Goal: Information Seeking & Learning: Learn about a topic

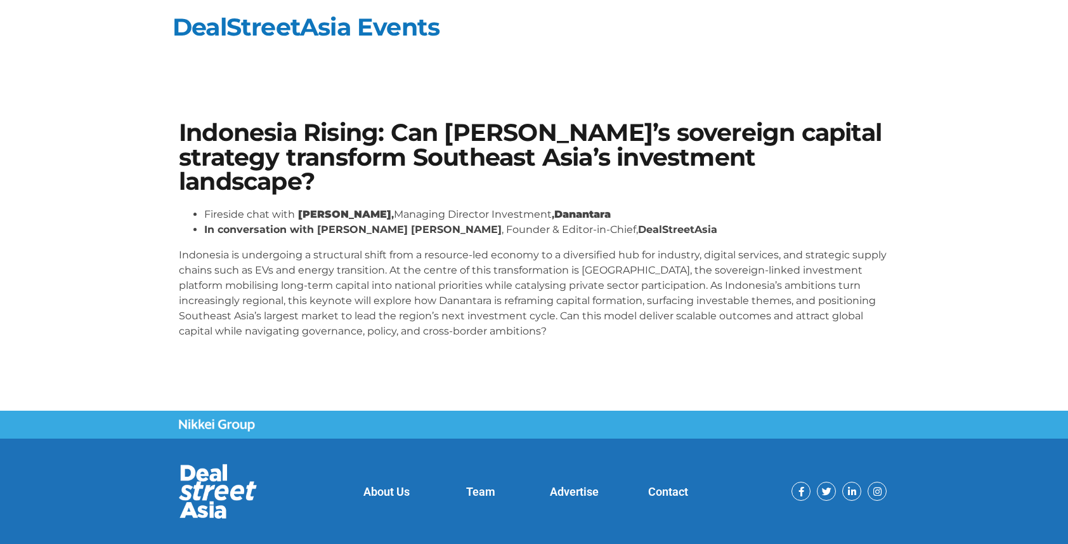
scroll to position [22, 0]
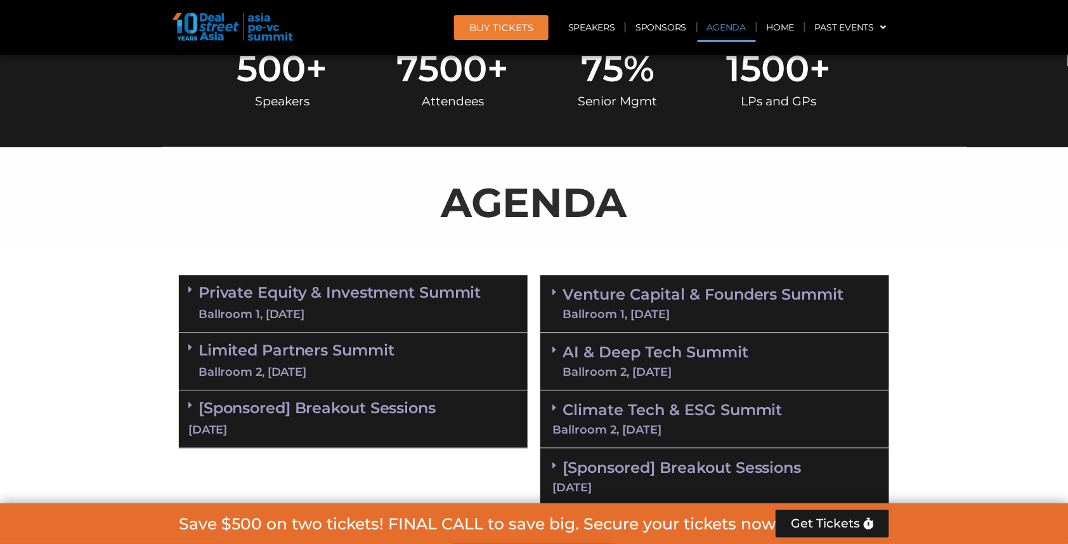
scroll to position [725, 0]
click at [657, 298] on link "Venture Capital & Founders​ Summit Ballroom 1, [DATE]" at bounding box center [704, 303] width 282 height 33
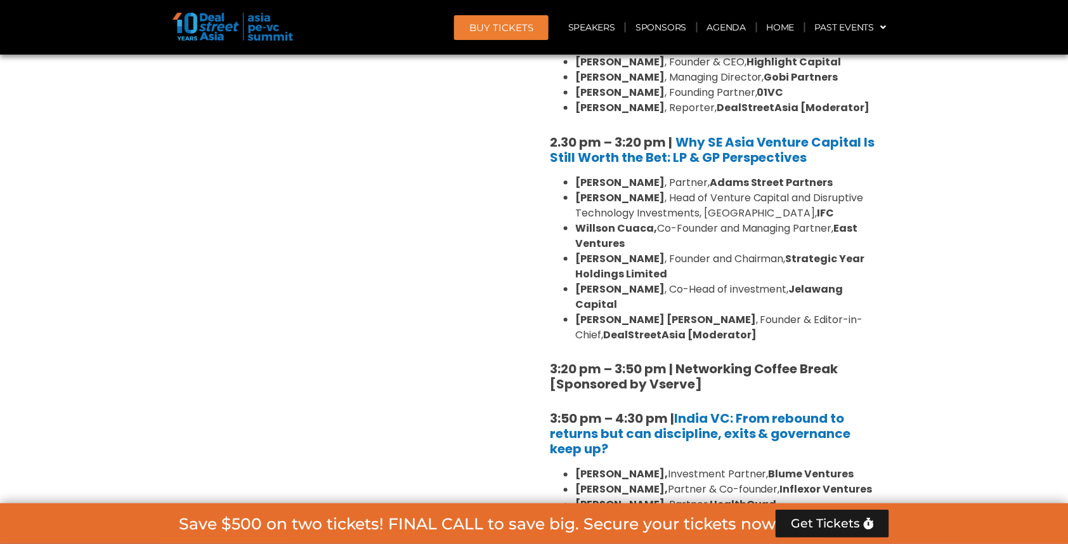
scroll to position [1881, 0]
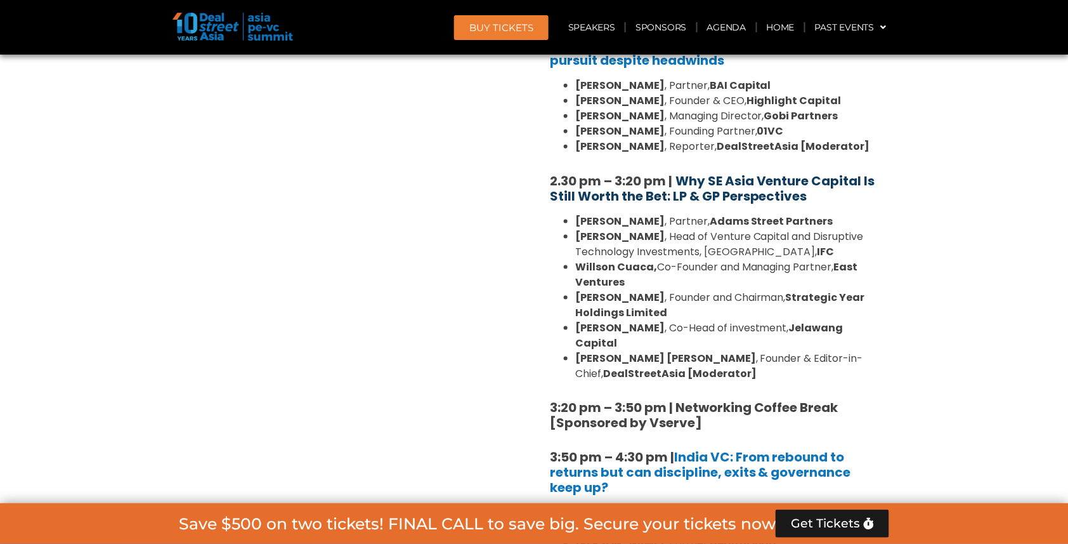
click at [728, 172] on b "Why SE Asia Venture Capital Is Still Worth the Bet: LP & GP Perspectives" at bounding box center [712, 188] width 325 height 33
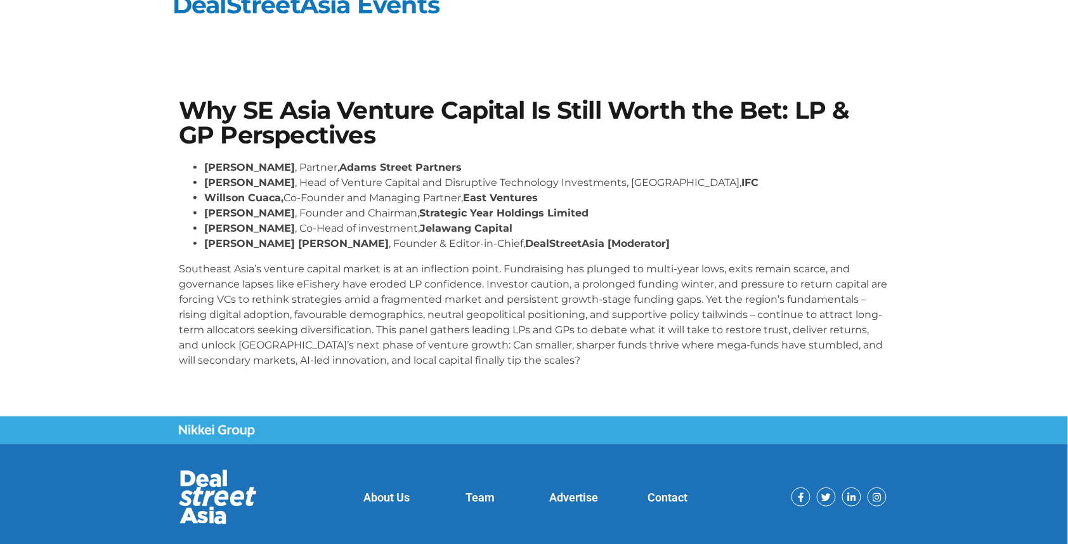
scroll to position [27, 0]
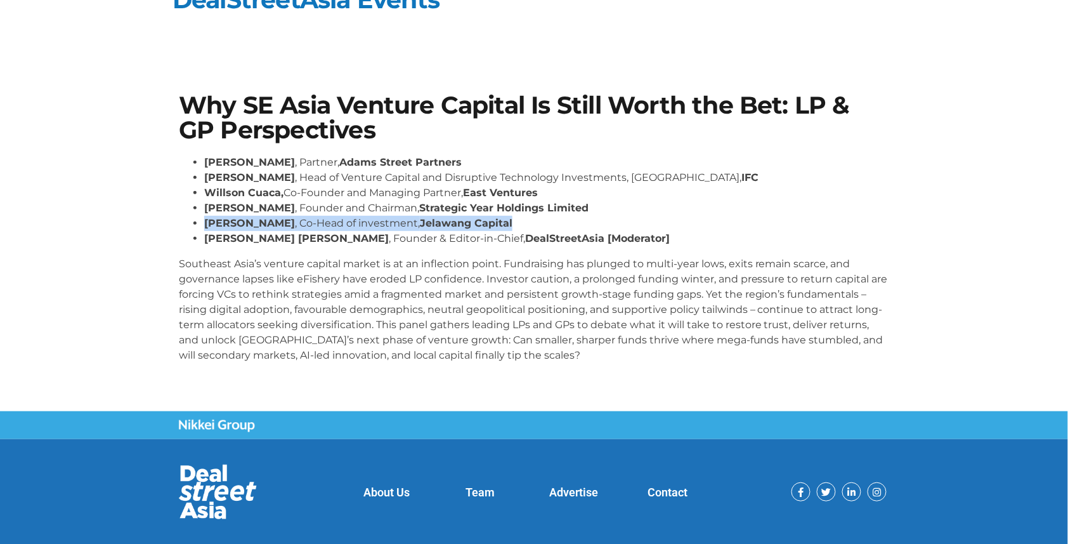
drag, startPoint x: 204, startPoint y: 222, endPoint x: 518, endPoint y: 225, distance: 314.1
click at [518, 225] on li "[PERSON_NAME] , Co-Head of investment, Jelawang Capital" at bounding box center [546, 223] width 685 height 15
copy li "[PERSON_NAME] , Co-Head of investment, Jelawang Capital"
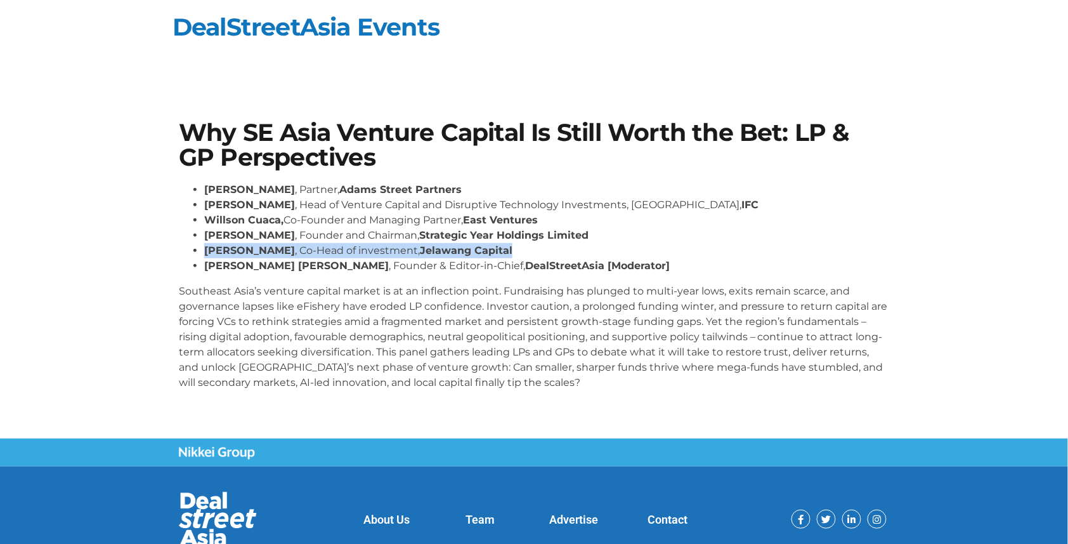
scroll to position [0, 0]
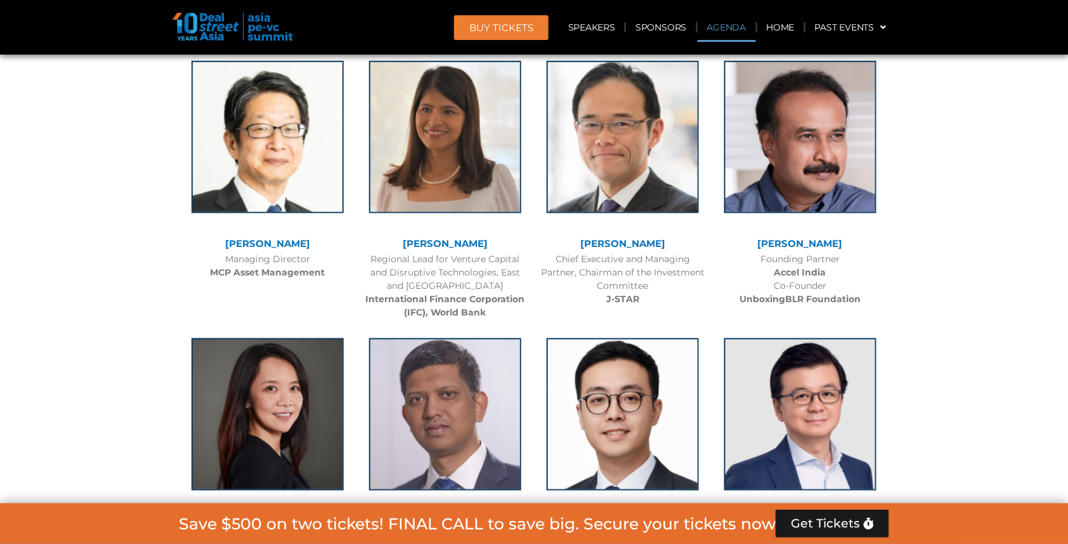
click at [734, 26] on link "Agenda" at bounding box center [727, 27] width 58 height 29
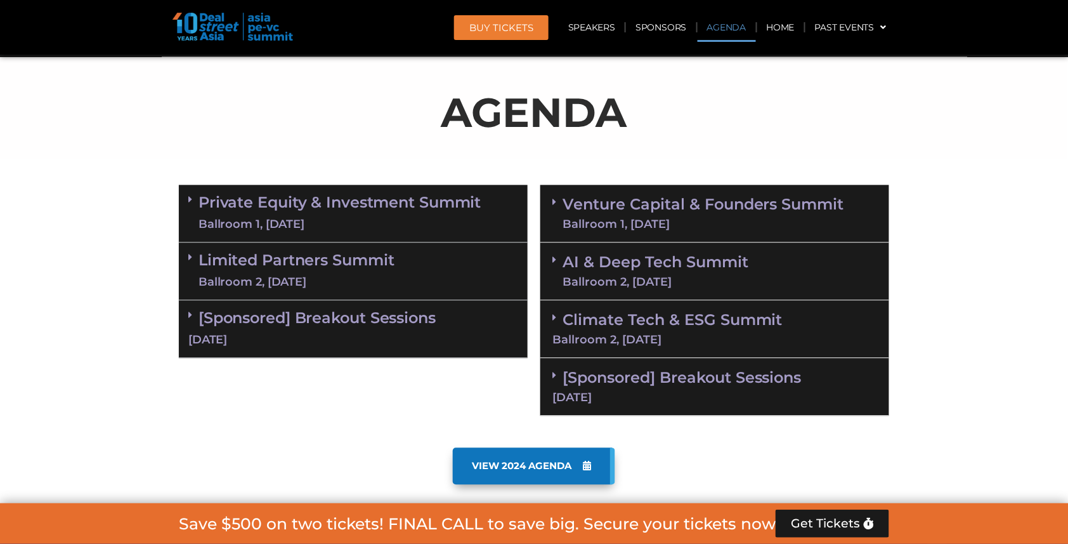
scroll to position [823, 0]
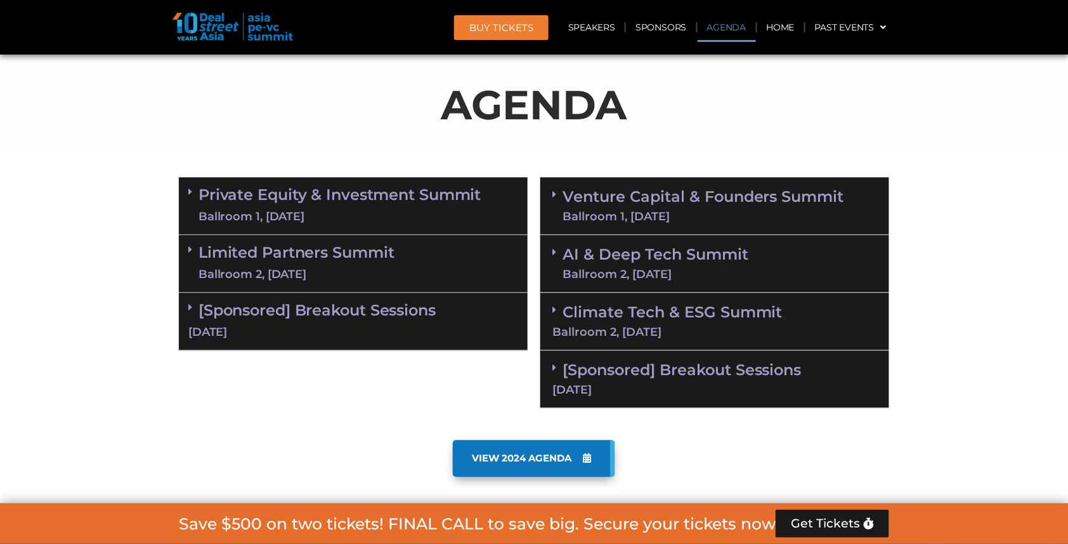
click at [688, 193] on link "Venture Capital & Founders​ Summit Ballroom 1, [DATE]" at bounding box center [704, 205] width 282 height 33
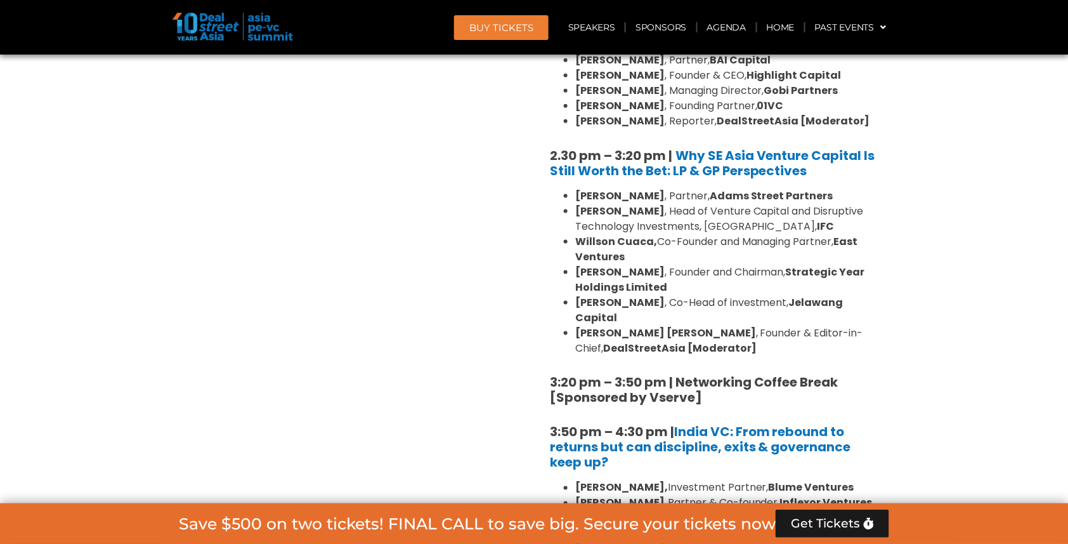
scroll to position [1902, 0]
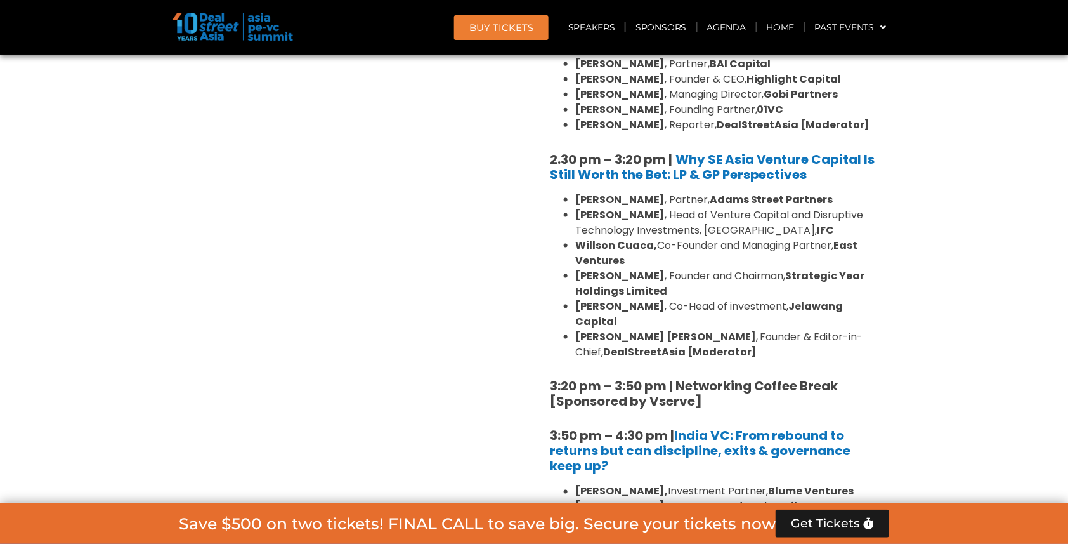
drag, startPoint x: 532, startPoint y: 108, endPoint x: 776, endPoint y: 214, distance: 266.3
click at [776, 214] on div "Private Equity & Investment Summit Ballroom 1, [DATE] 8:00 am – 9:00 am | Regis…" at bounding box center [534, 131] width 723 height 2081
click at [794, 298] on div "8:00 am – 9:00 am | Registration & Networking Coffee [Sponsored by Vserve] 9:00…" at bounding box center [715, 77] width 330 height 1789
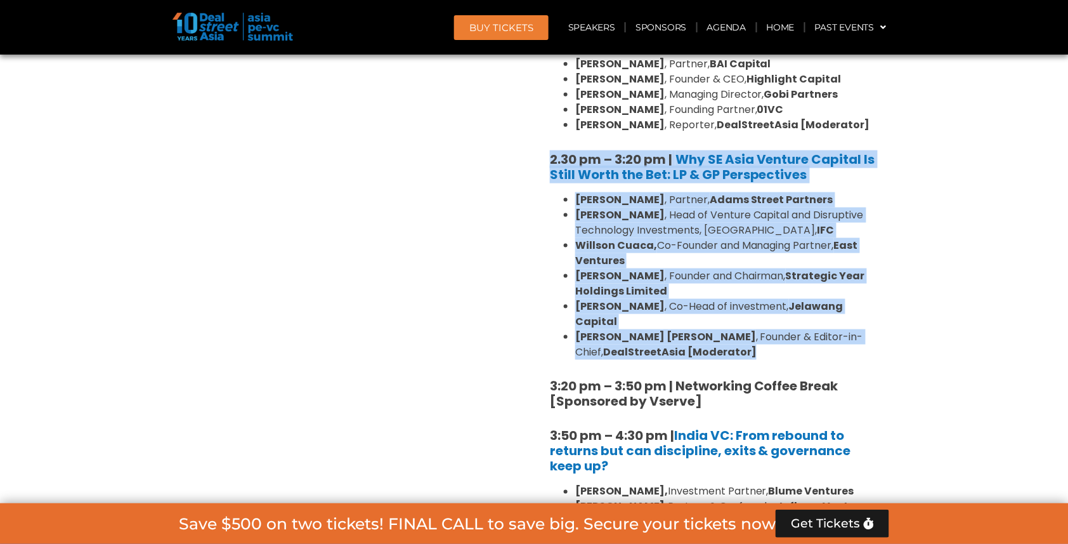
drag, startPoint x: 749, startPoint y: 294, endPoint x: 548, endPoint y: 108, distance: 273.5
click at [548, 108] on div "8:00 am – 9:00 am | Registration & Networking Coffee [Sponsored by Vserve] 9:00…" at bounding box center [715, 74] width 349 height 1838
copy div "2.30 pm – 3:20 pm | Why SE Asia Venture Capital Is Still Worth the Bet: LP & GP…"
click at [700, 150] on b "Why SE Asia Venture Capital Is Still Worth the Bet: LP & GP Perspectives" at bounding box center [712, 166] width 325 height 33
click at [594, 22] on link "Speakers" at bounding box center [592, 27] width 66 height 29
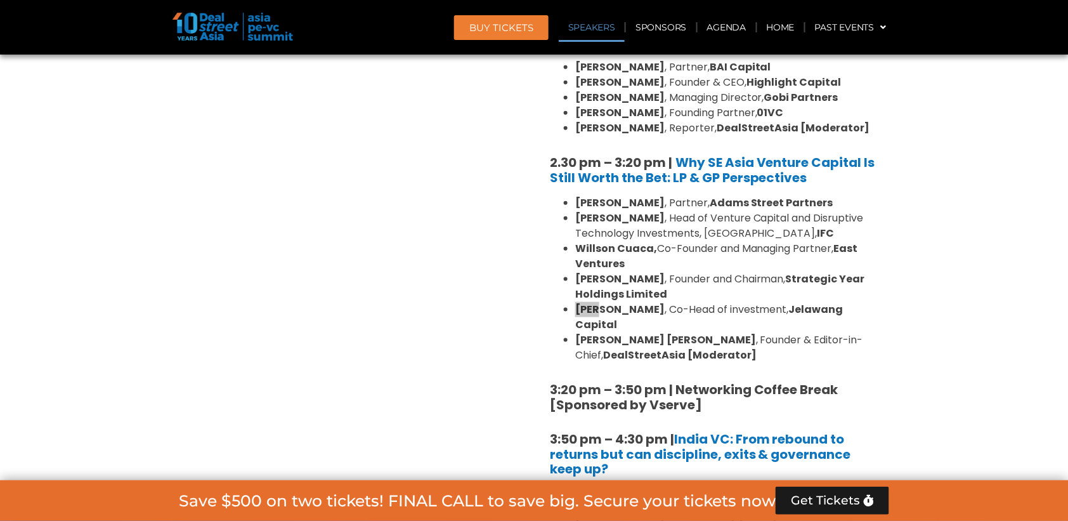
scroll to position [3766, 0]
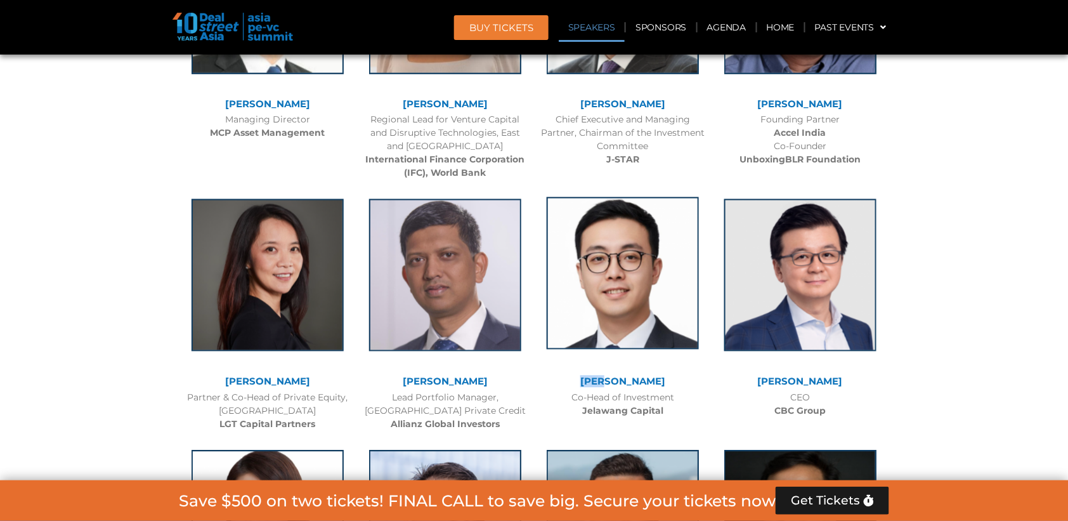
click at [629, 197] on img at bounding box center [623, 273] width 152 height 152
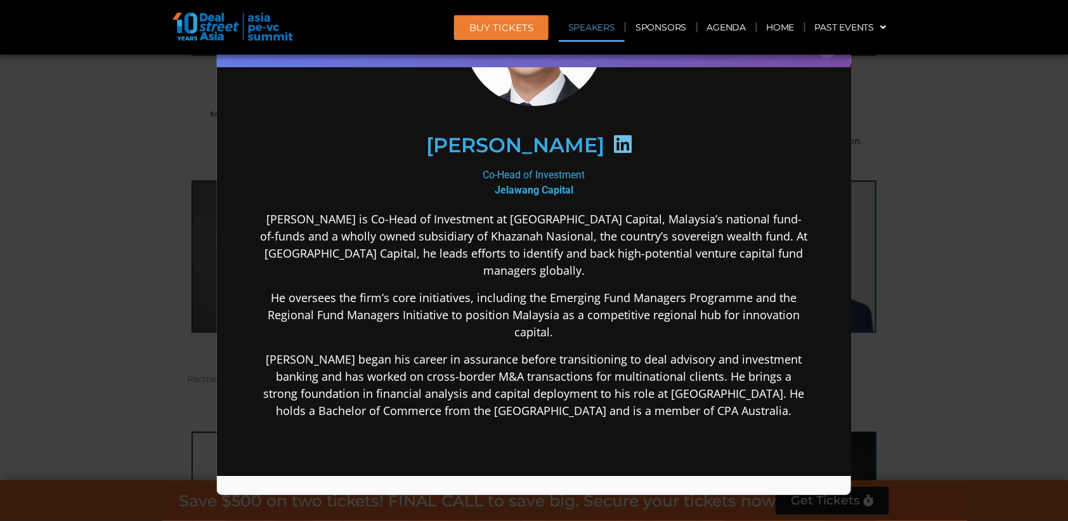
scroll to position [157, 0]
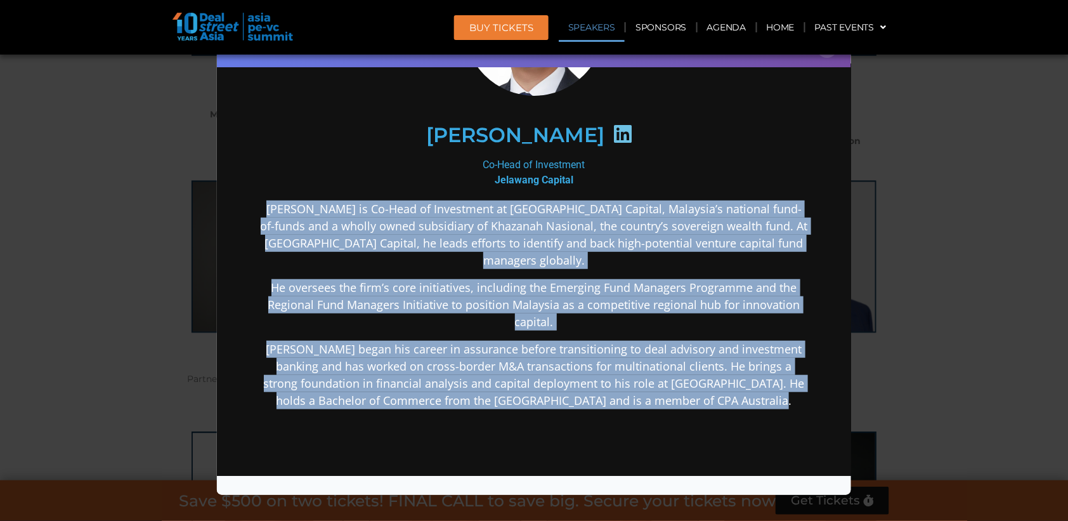
drag, startPoint x: 274, startPoint y: 209, endPoint x: 791, endPoint y: 378, distance: 543.4
click at [791, 378] on div "[PERSON_NAME] is Co-Head of Investment at [GEOGRAPHIC_DATA] Capital, Malaysia’s…" at bounding box center [534, 405] width 548 height 409
copy div "[PERSON_NAME] is Co-Head of Investment at [GEOGRAPHIC_DATA] Capital, Malaysia’s…"
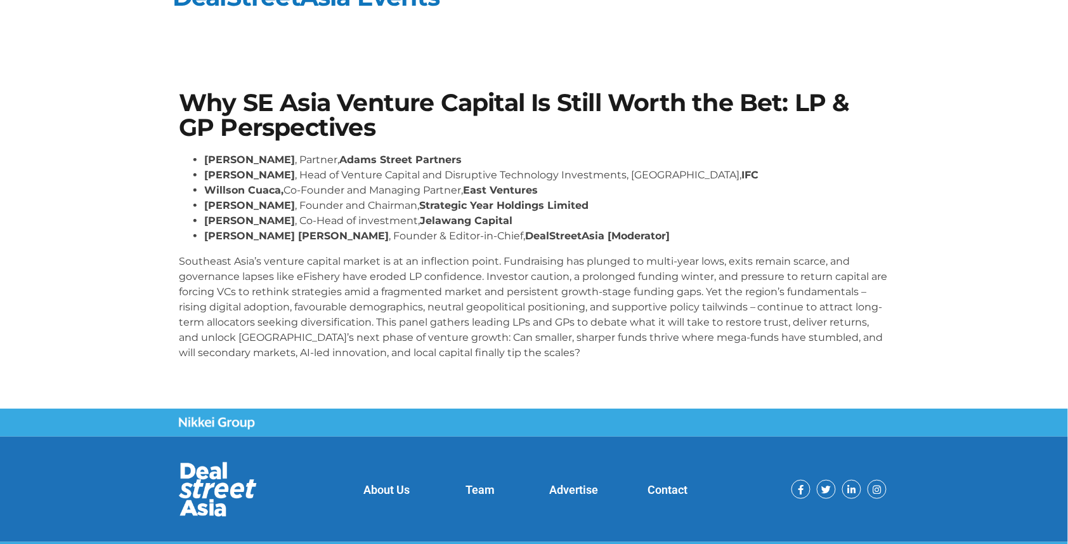
scroll to position [30, 0]
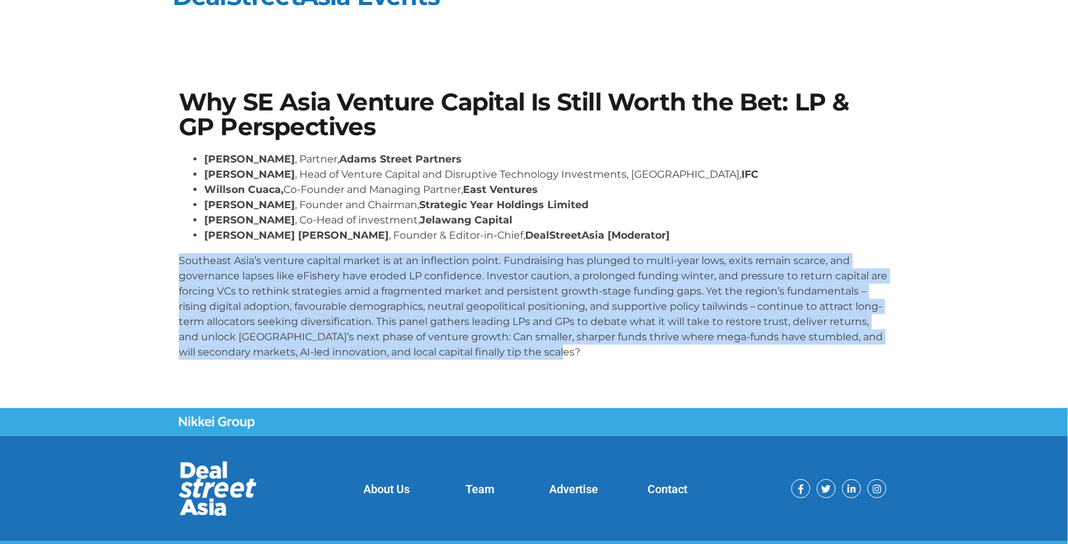
drag, startPoint x: 180, startPoint y: 259, endPoint x: 599, endPoint y: 344, distance: 427.9
click at [599, 344] on p "Southeast Asia’s venture capital market is at an inflection point. Fundraising …" at bounding box center [534, 306] width 711 height 107
copy p "Southeast Asia’s venture capital market is at an inflection point. Fundraising …"
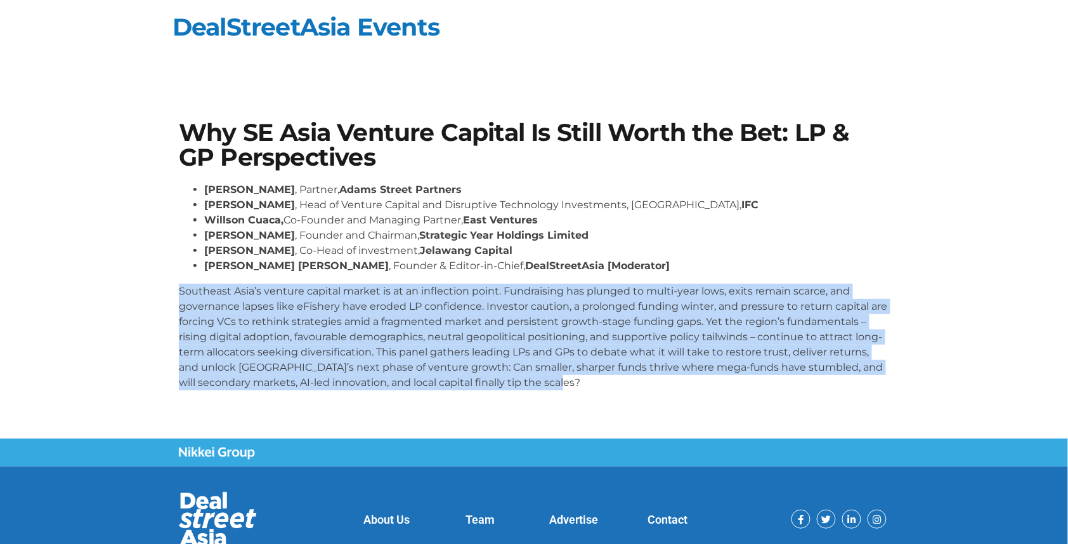
scroll to position [0, 0]
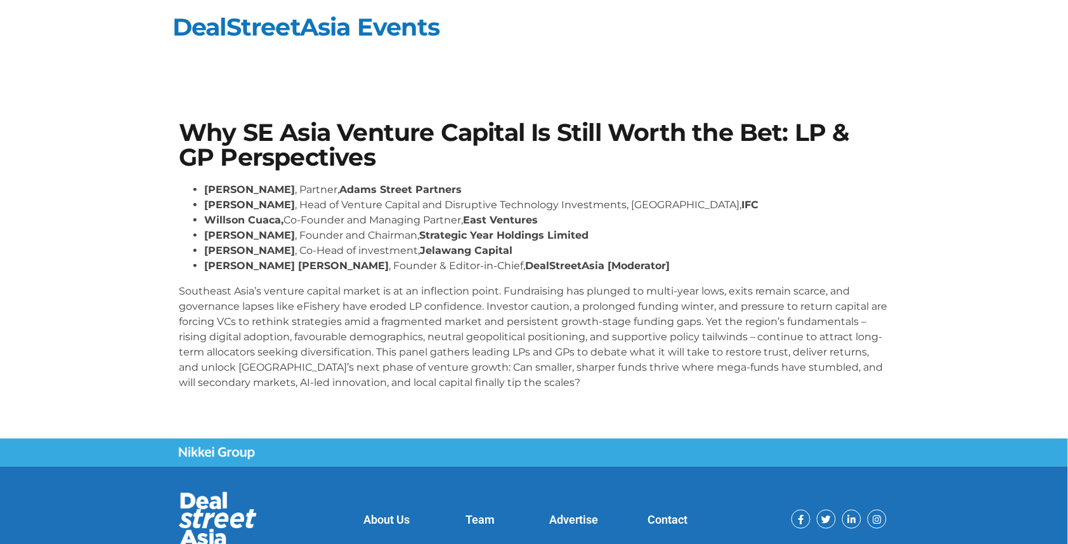
drag, startPoint x: 225, startPoint y: 100, endPoint x: 306, endPoint y: 119, distance: 83.4
click at [265, 103] on section "Why SE Asia Venture Capital Is Still Worth the Bet: LP & GP Perspectives Sunil …" at bounding box center [534, 260] width 1068 height 356
click at [263, 104] on section "Why SE Asia Venture Capital Is Still Worth the Bet: LP & GP Perspectives Sunil …" at bounding box center [534, 260] width 1068 height 356
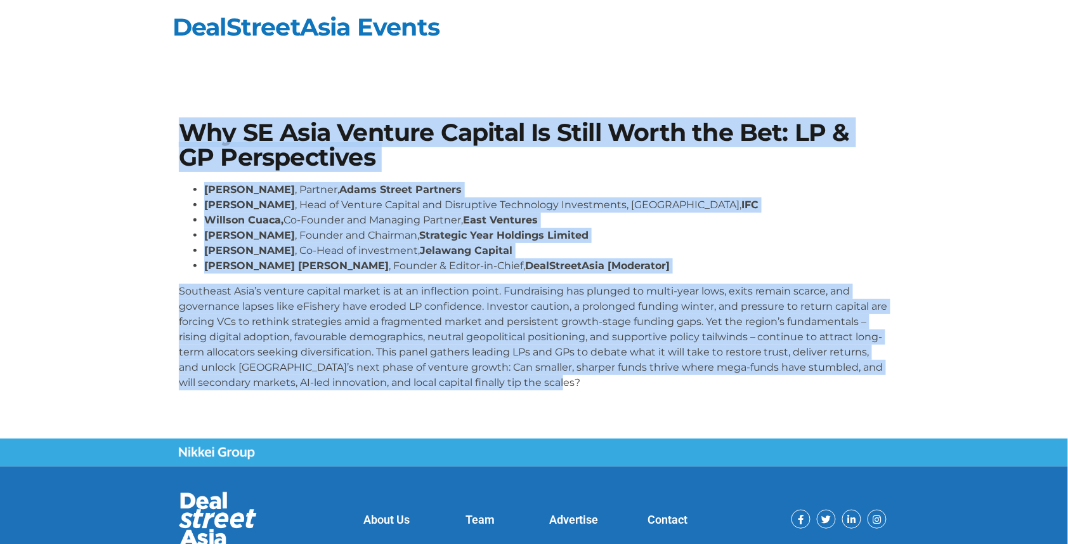
drag, startPoint x: 180, startPoint y: 126, endPoint x: 596, endPoint y: 386, distance: 490.0
click at [596, 386] on div "Why SE Asia Venture Capital Is Still Worth the Bet: LP & GP Perspectives Sunil …" at bounding box center [534, 260] width 723 height 293
copy div "Why SE Asia Venture Capital Is Still Worth the Bet: LP & GP Perspectives Sunil …"
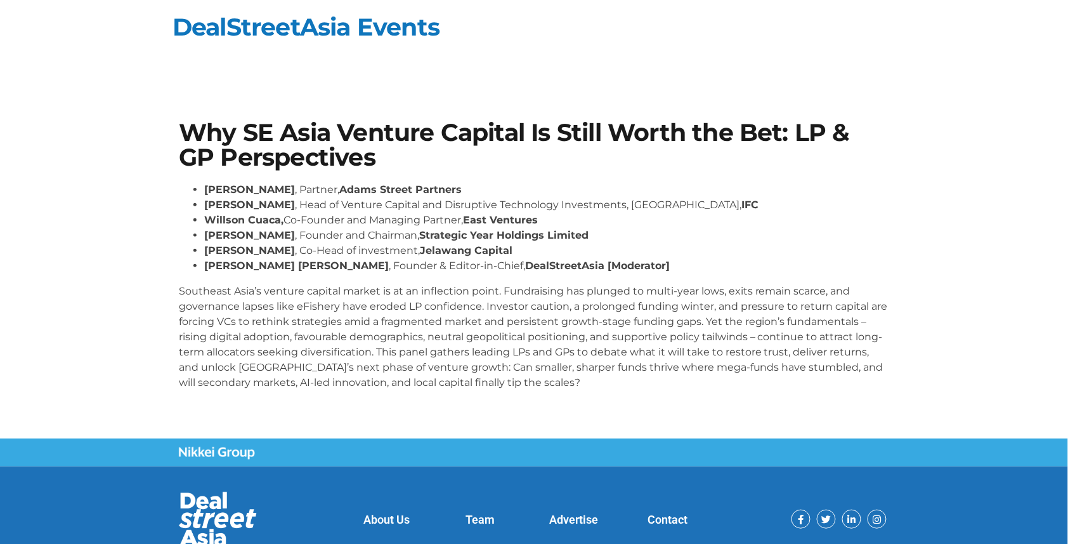
click at [545, 174] on div "Why SE Asia Venture Capital Is Still Worth the Bet: LP & GP Perspectives Sunil …" at bounding box center [534, 260] width 723 height 293
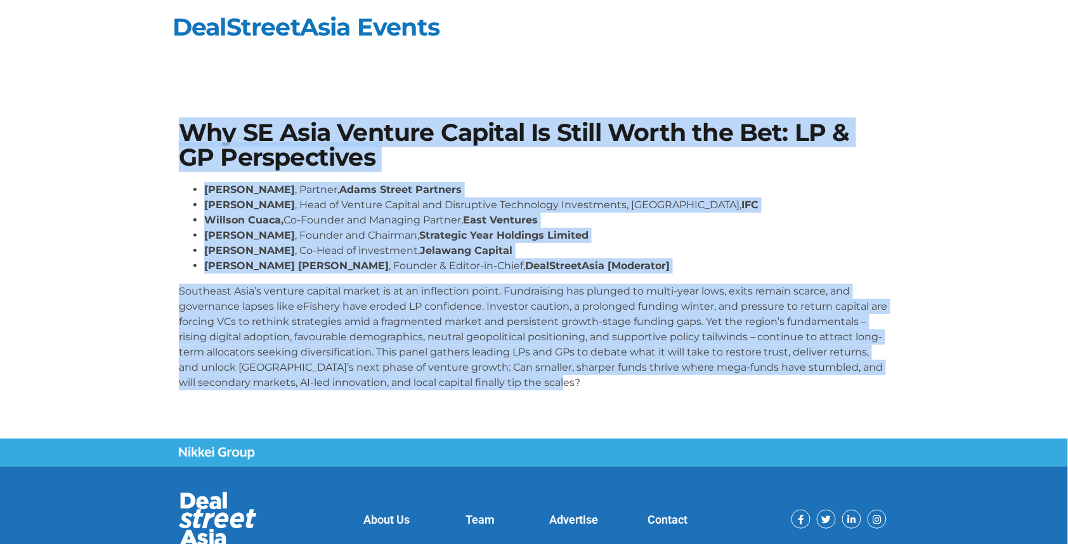
drag, startPoint x: 181, startPoint y: 126, endPoint x: 603, endPoint y: 400, distance: 503.2
click at [603, 400] on div "Why SE Asia Venture Capital Is Still Worth the Bet: LP & GP Perspectives Sunil …" at bounding box center [534, 260] width 723 height 293
copy div "Why SE Asia Venture Capital Is Still Worth the Bet: LP & GP Perspectives Sunil …"
